Goal: Task Accomplishment & Management: Manage account settings

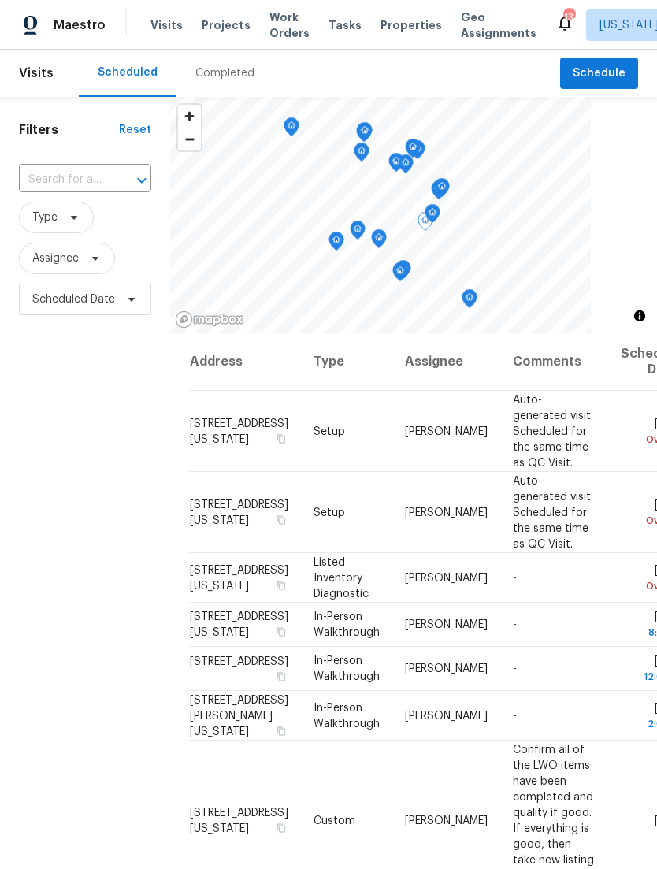
click at [0, 0] on icon at bounding box center [0, 0] width 0 height 0
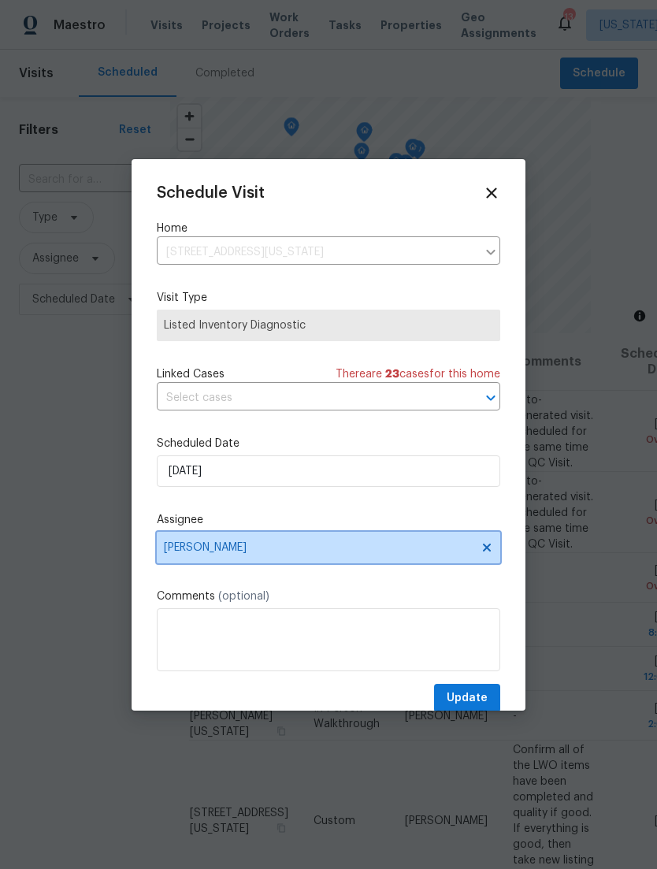
click at [372, 549] on span "[PERSON_NAME]" at bounding box center [318, 547] width 309 height 13
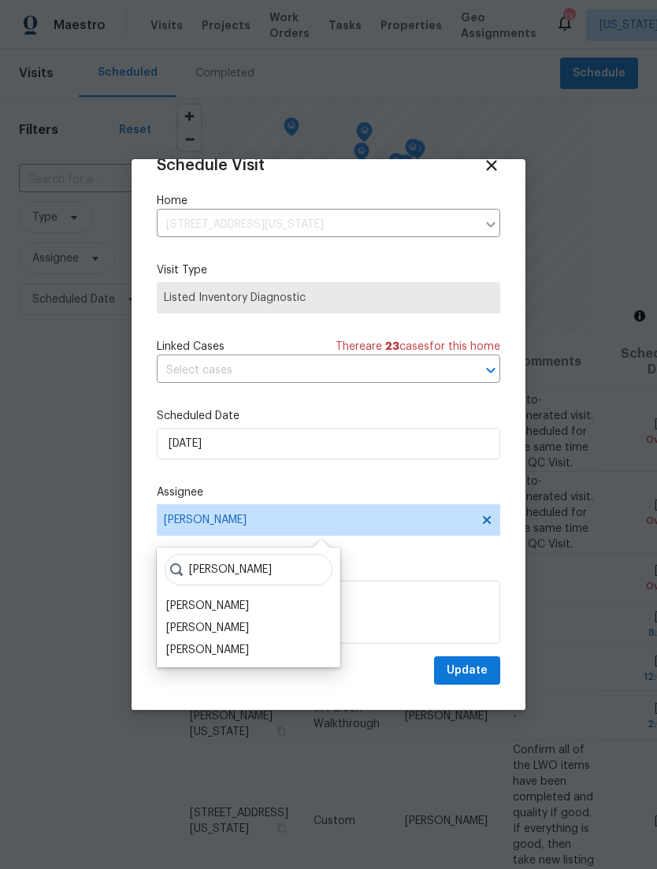
scroll to position [31, 0]
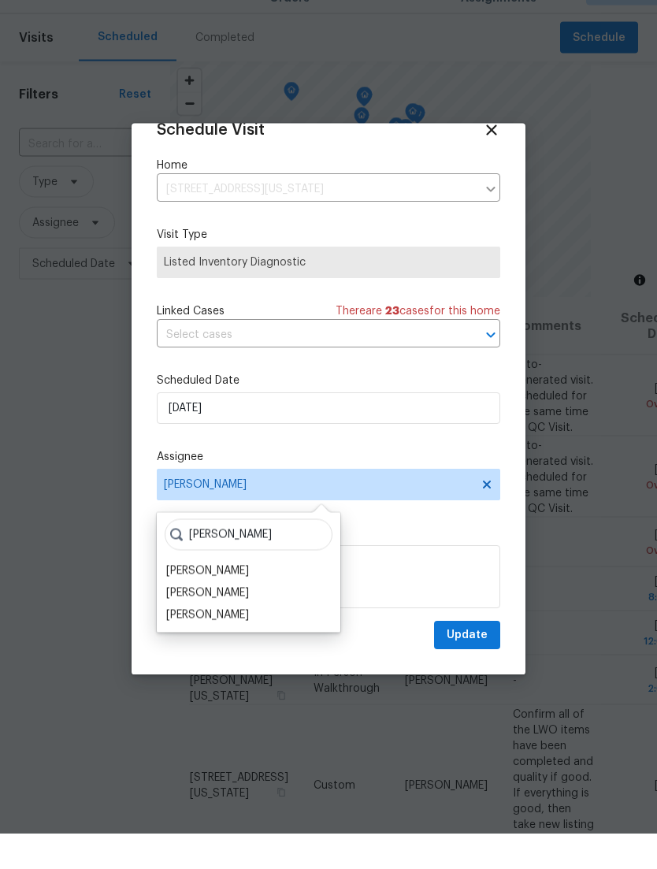
type input "[PERSON_NAME]"
click at [442, 511] on div "Schedule Visit Home [STREET_ADDRESS][US_STATE] ​ Visit Type Listed Inventory Di…" at bounding box center [328, 421] width 343 height 529
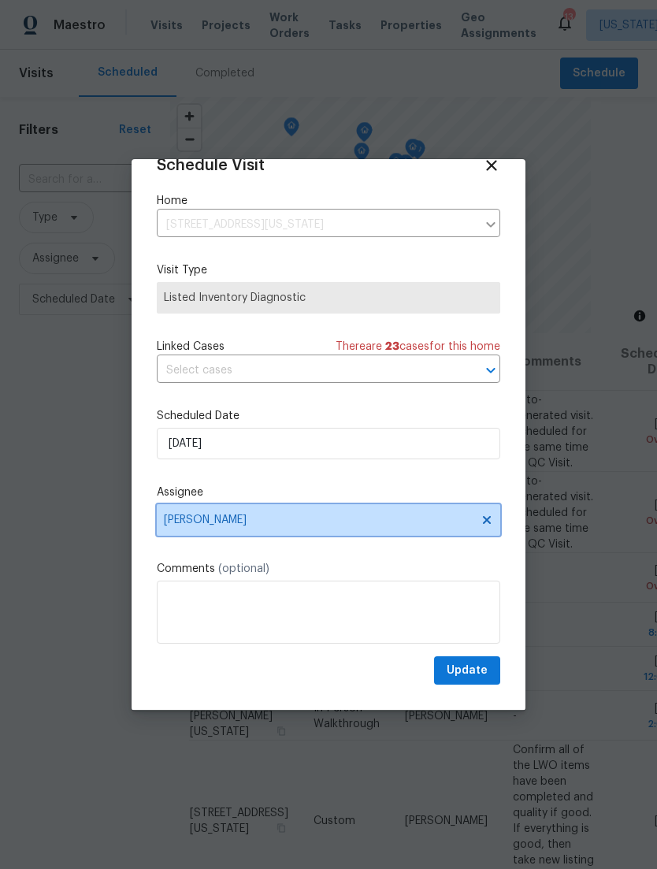
click at [400, 521] on span "[PERSON_NAME]" at bounding box center [318, 520] width 309 height 13
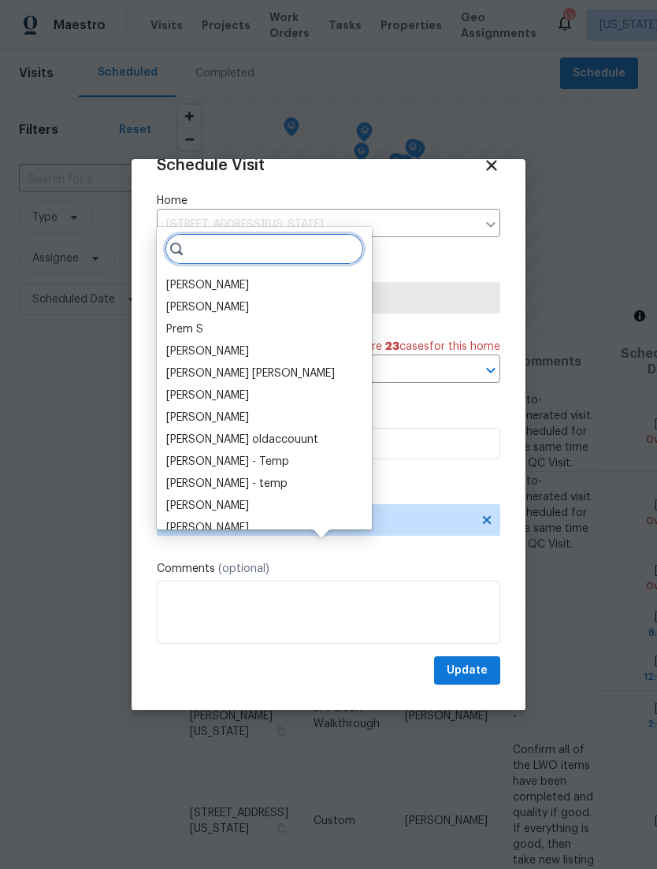
click at [282, 233] on input "search" at bounding box center [264, 249] width 199 height 32
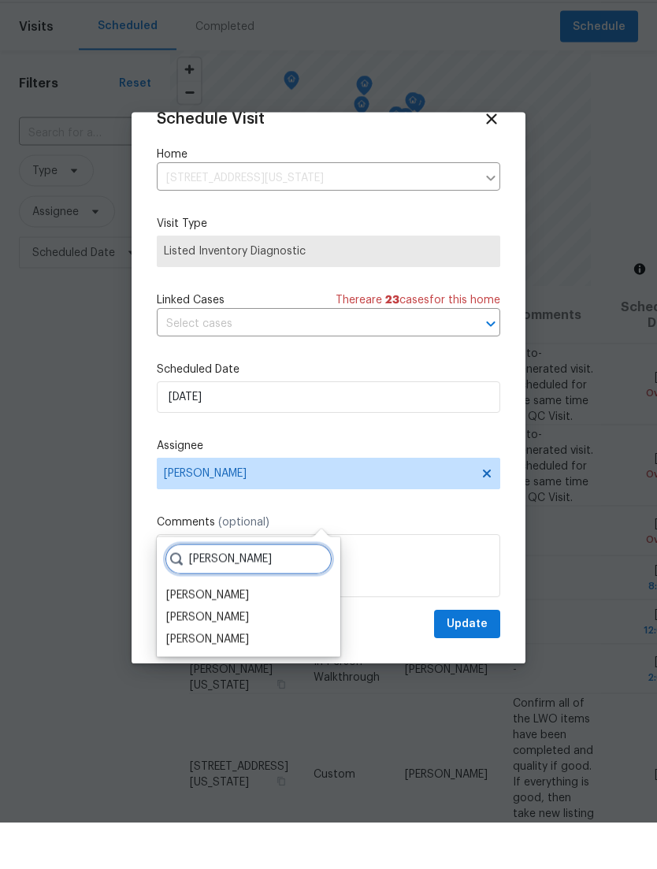
type input "[PERSON_NAME]"
click at [236, 634] on div "[PERSON_NAME]" at bounding box center [207, 642] width 83 height 16
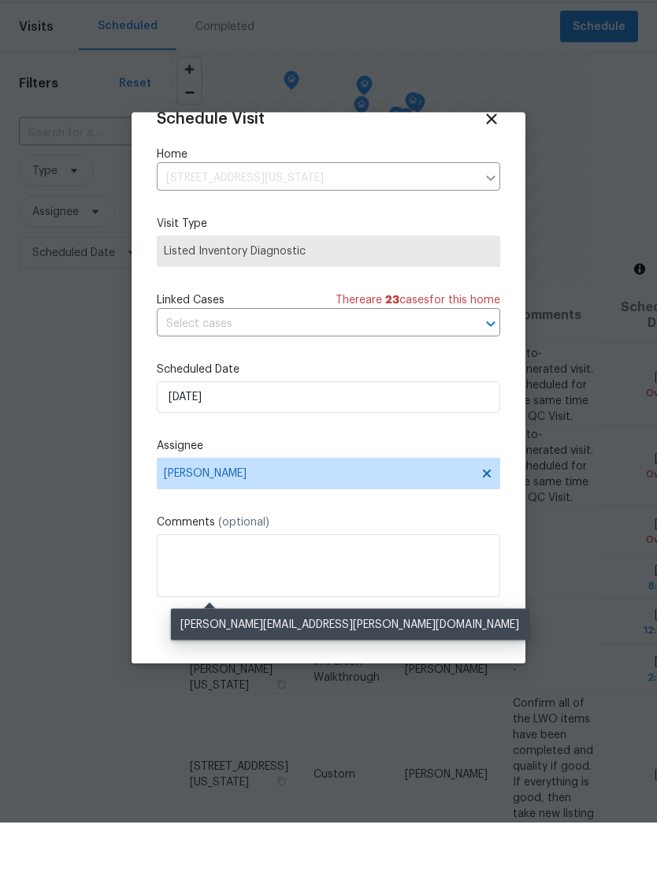
scroll to position [50, 0]
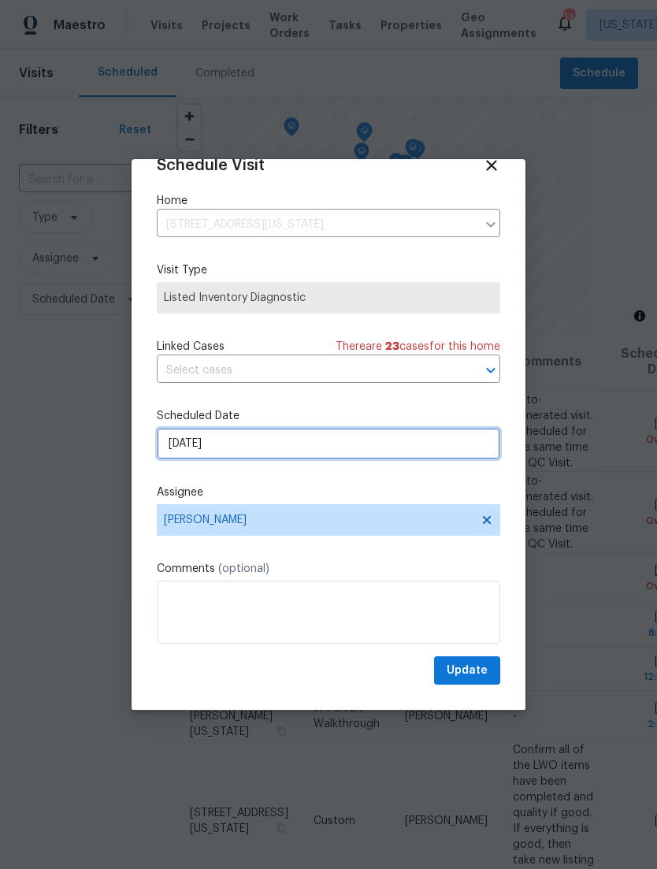
click at [369, 449] on input "[DATE]" at bounding box center [328, 444] width 343 height 32
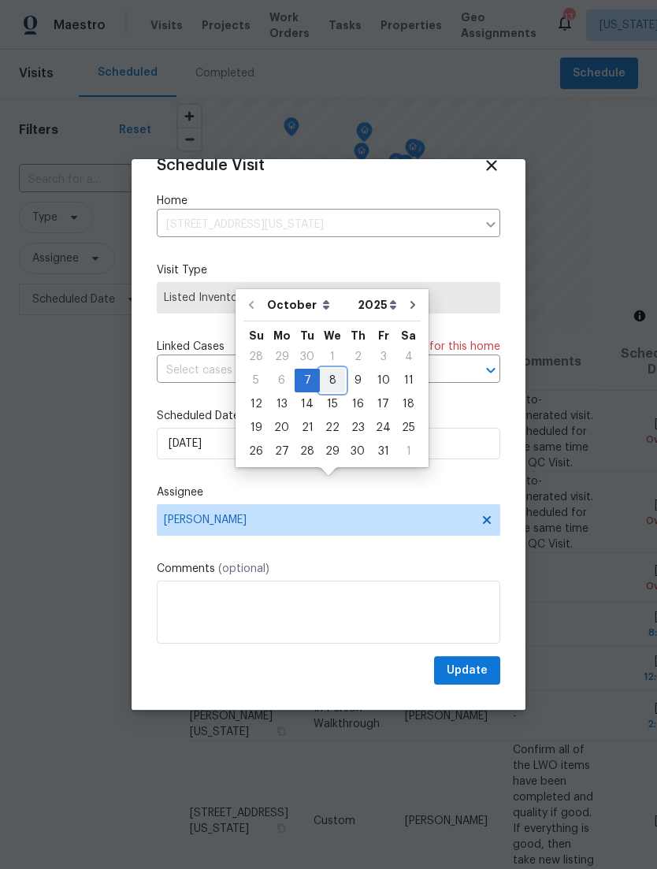
click at [334, 369] on div "8" at bounding box center [332, 380] width 25 height 22
type input "[DATE]"
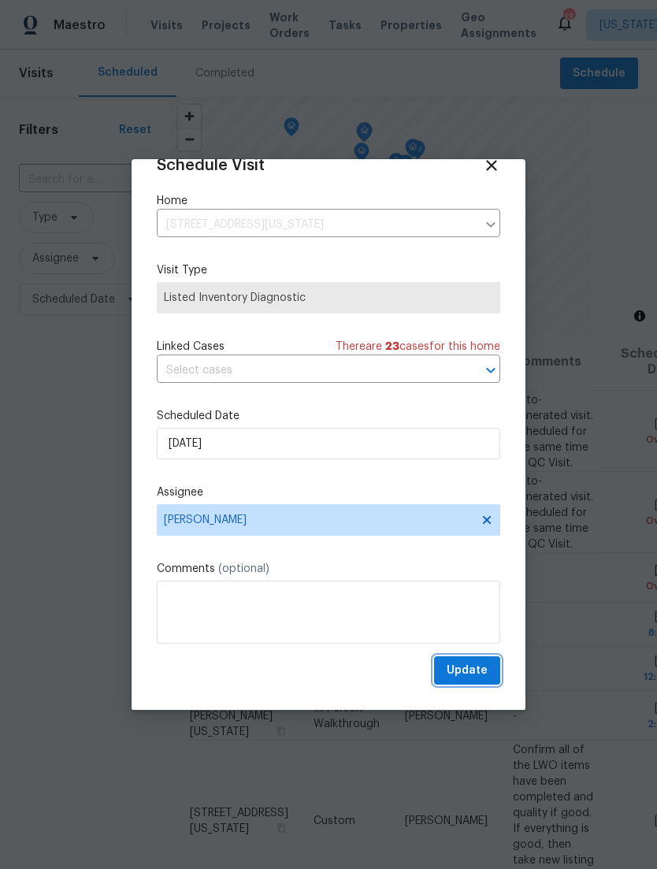
click at [483, 667] on span "Update" at bounding box center [467, 671] width 41 height 20
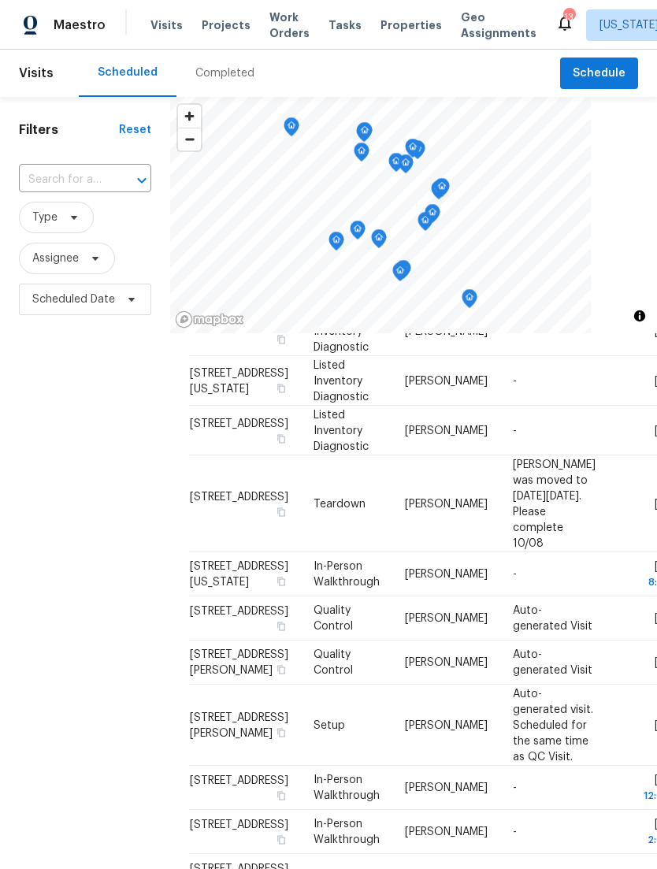
scroll to position [748, 0]
